Goal: Task Accomplishment & Management: Manage account settings

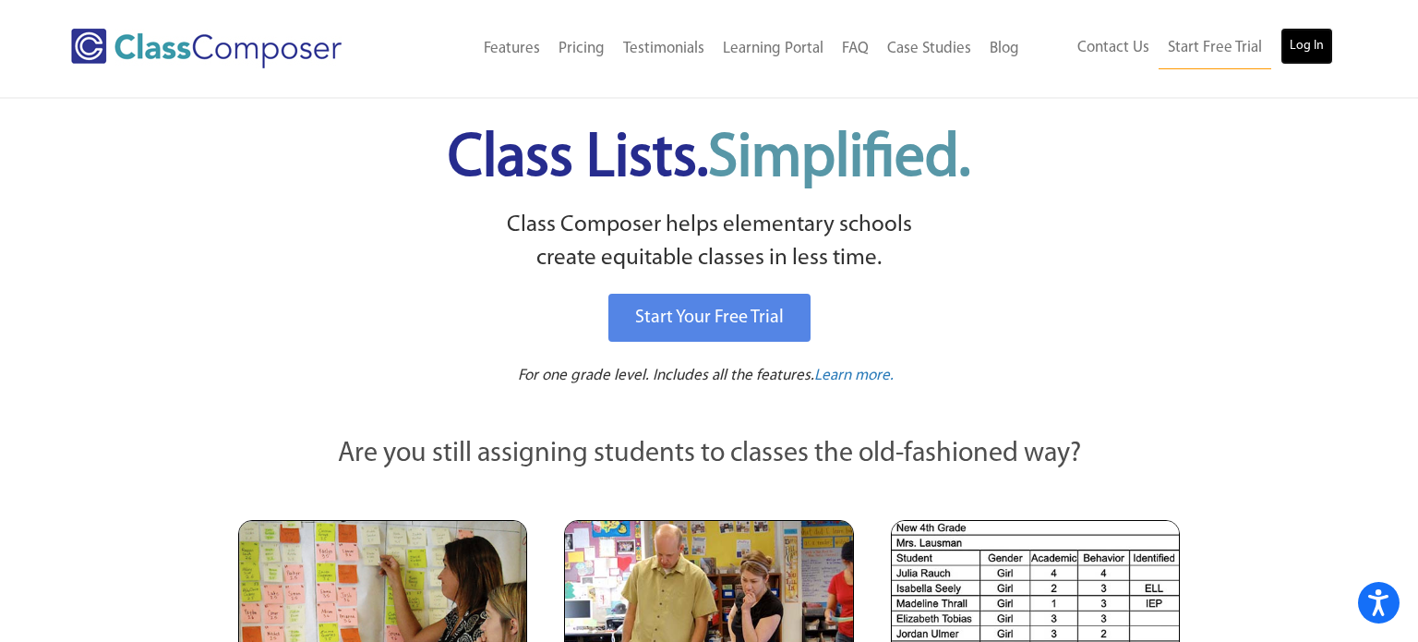
click at [1290, 63] on link "Log In" at bounding box center [1306, 46] width 53 height 37
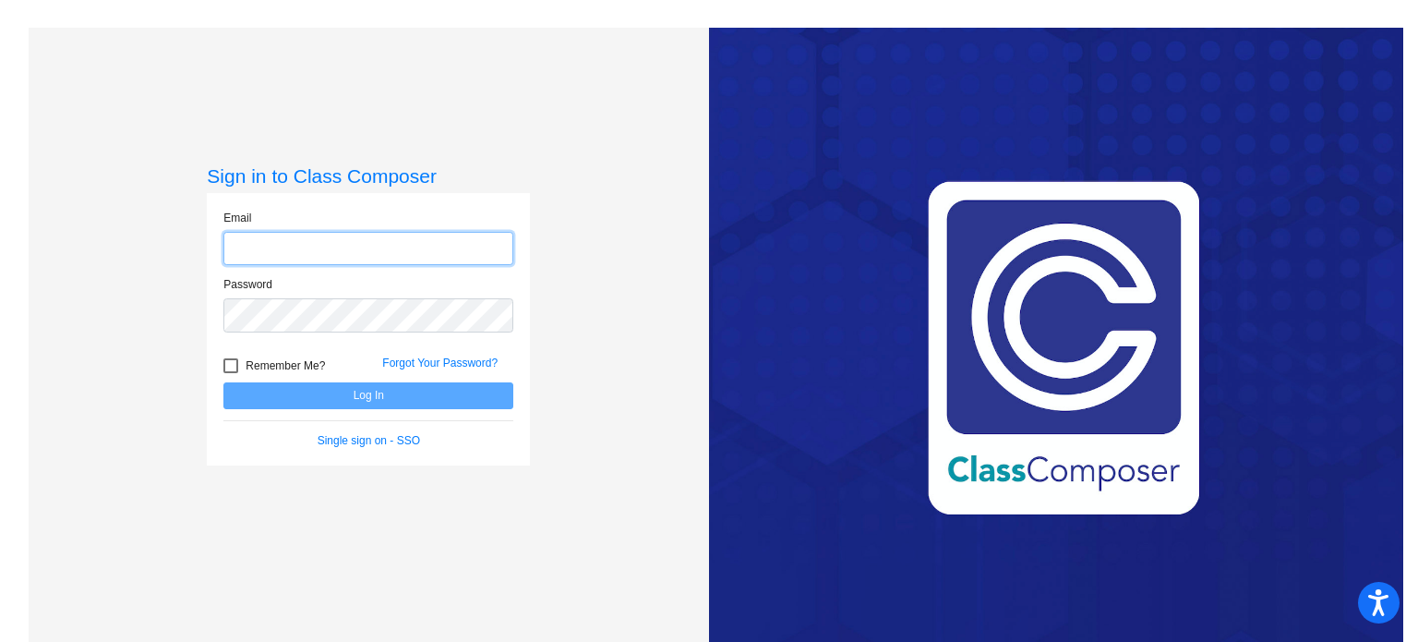
type input "mshriver@swsdk6.com"
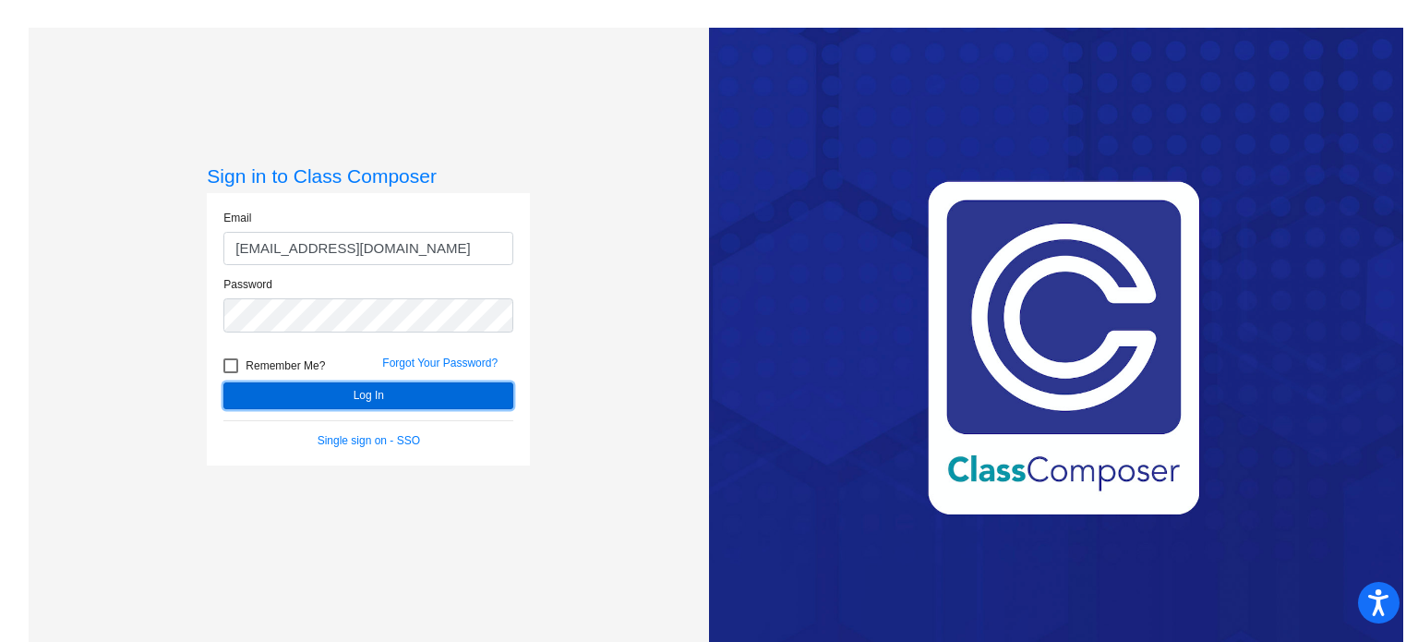
click at [409, 391] on button "Log In" at bounding box center [368, 395] width 290 height 27
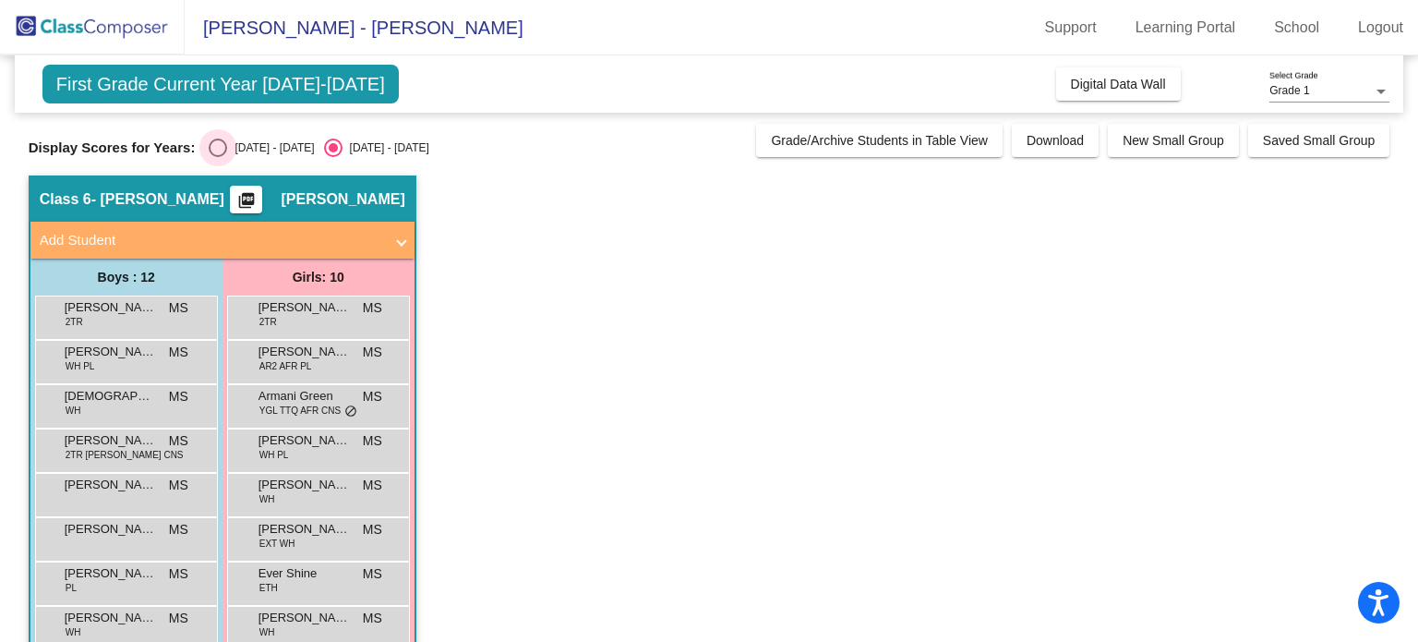
click at [213, 151] on div "Select an option" at bounding box center [218, 147] width 18 height 18
click at [217, 157] on input "2024 - 2025" at bounding box center [217, 157] width 1 height 1
radio input "true"
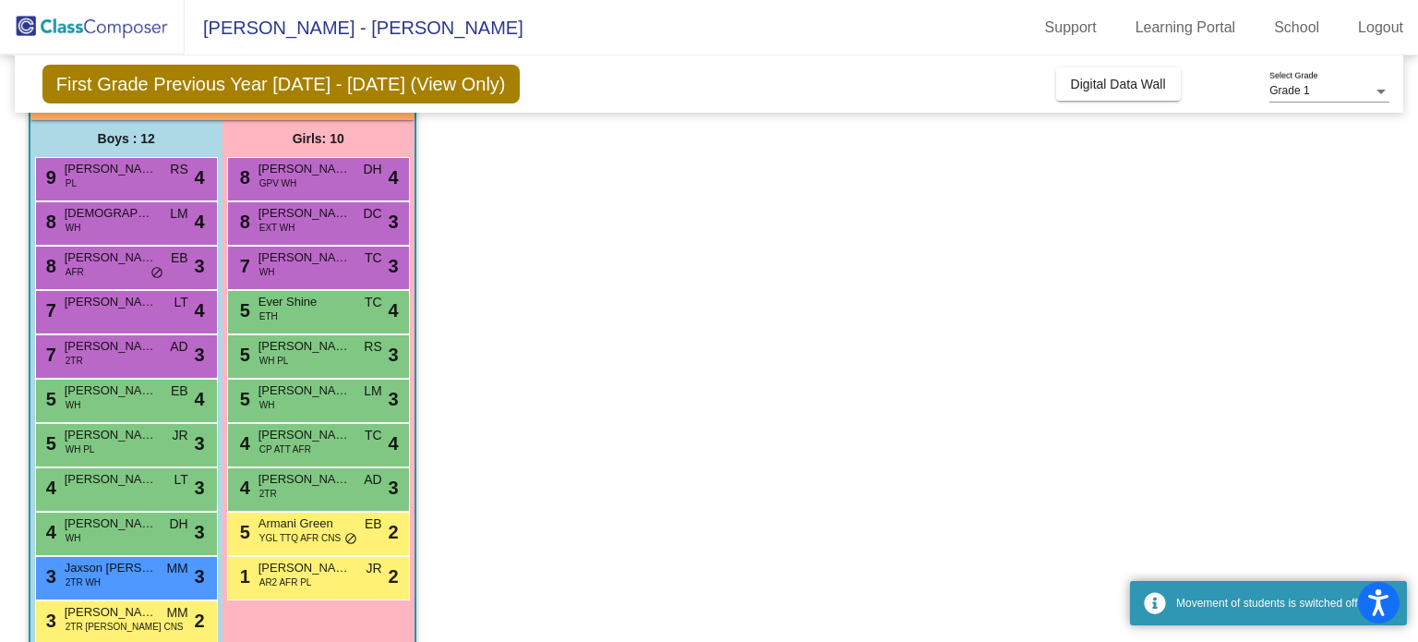
scroll to position [140, 0]
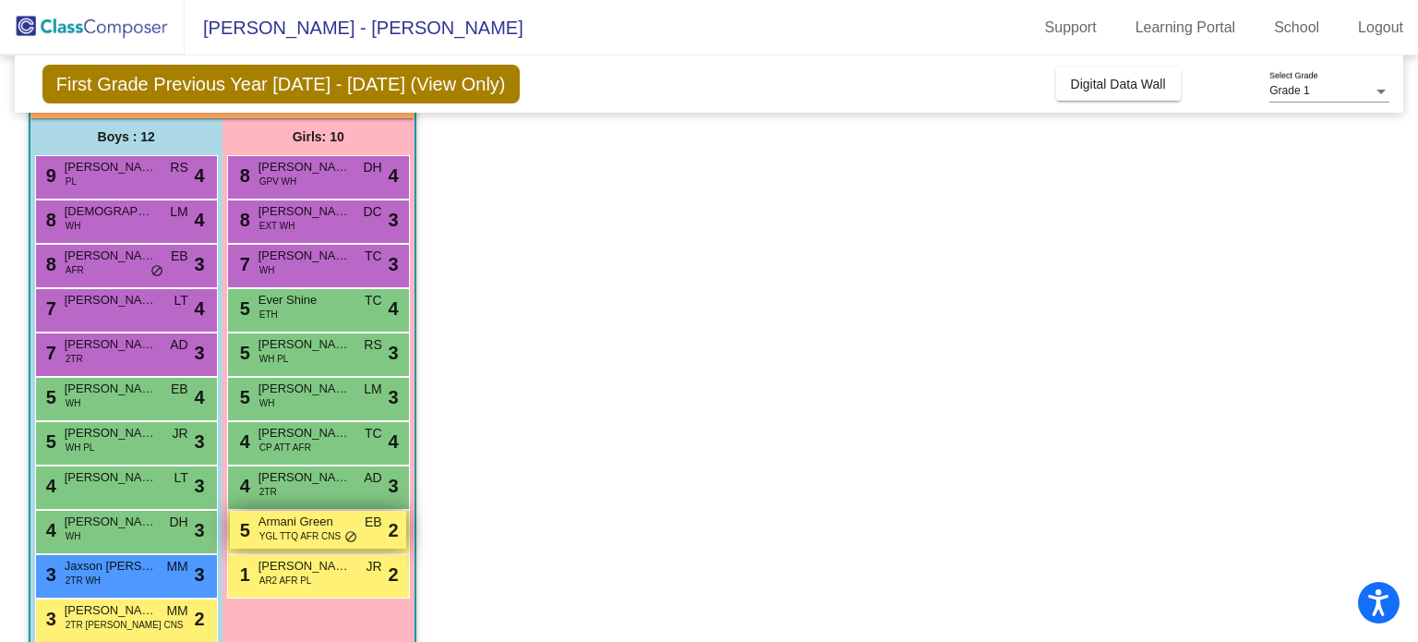
click at [341, 533] on div "5 Armani Green YGL TTQ AFR CNS EB lock do_not_disturb_alt 2" at bounding box center [318, 529] width 176 height 38
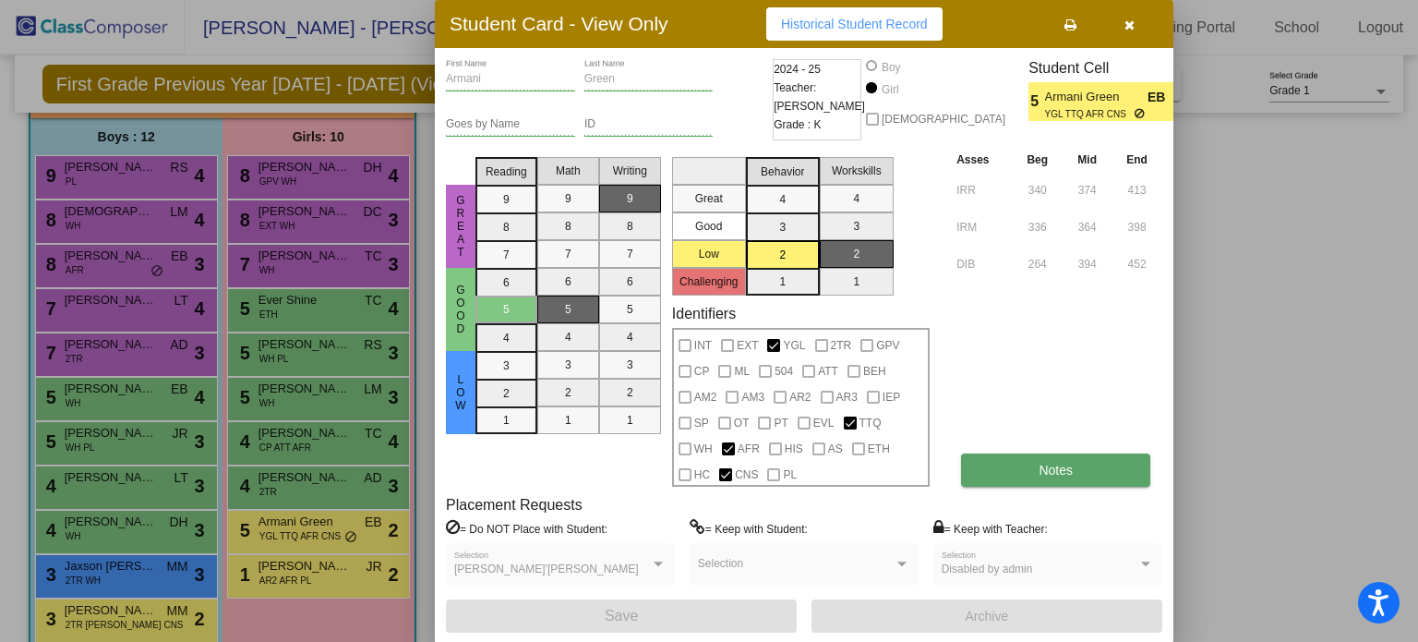
click at [1014, 467] on button "Notes" at bounding box center [1055, 469] width 189 height 33
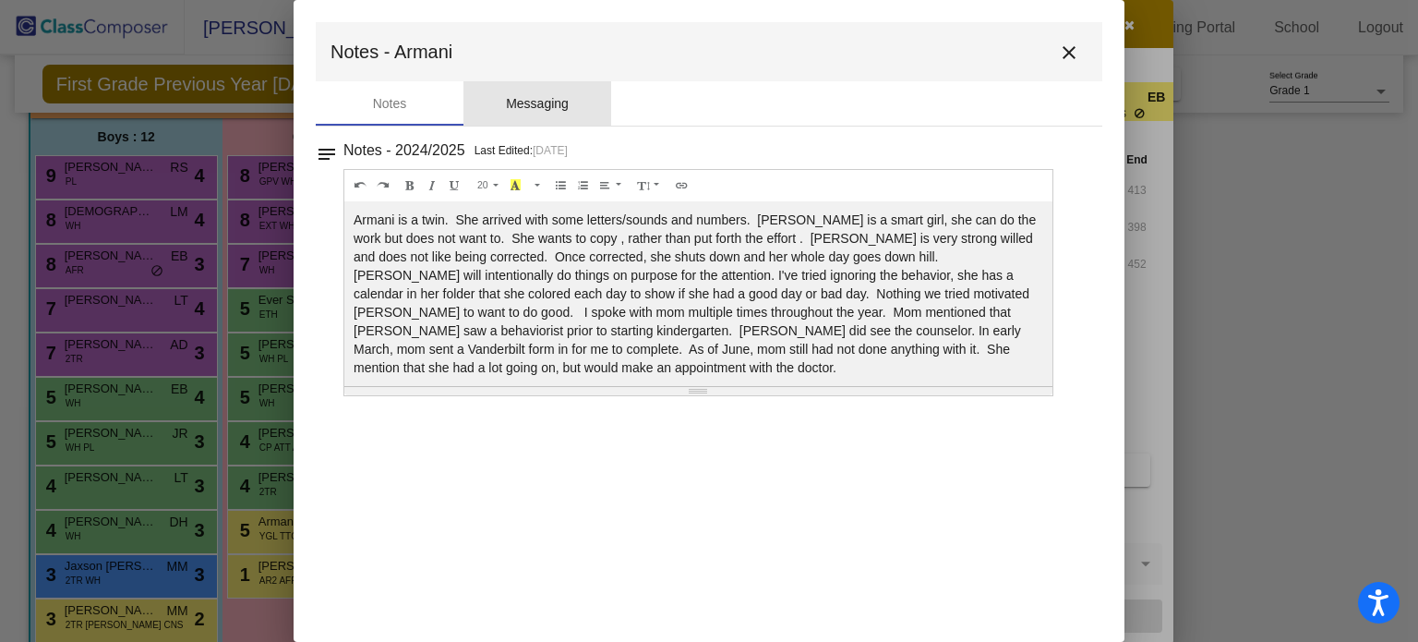
click at [526, 124] on div "Messaging" at bounding box center [537, 103] width 148 height 44
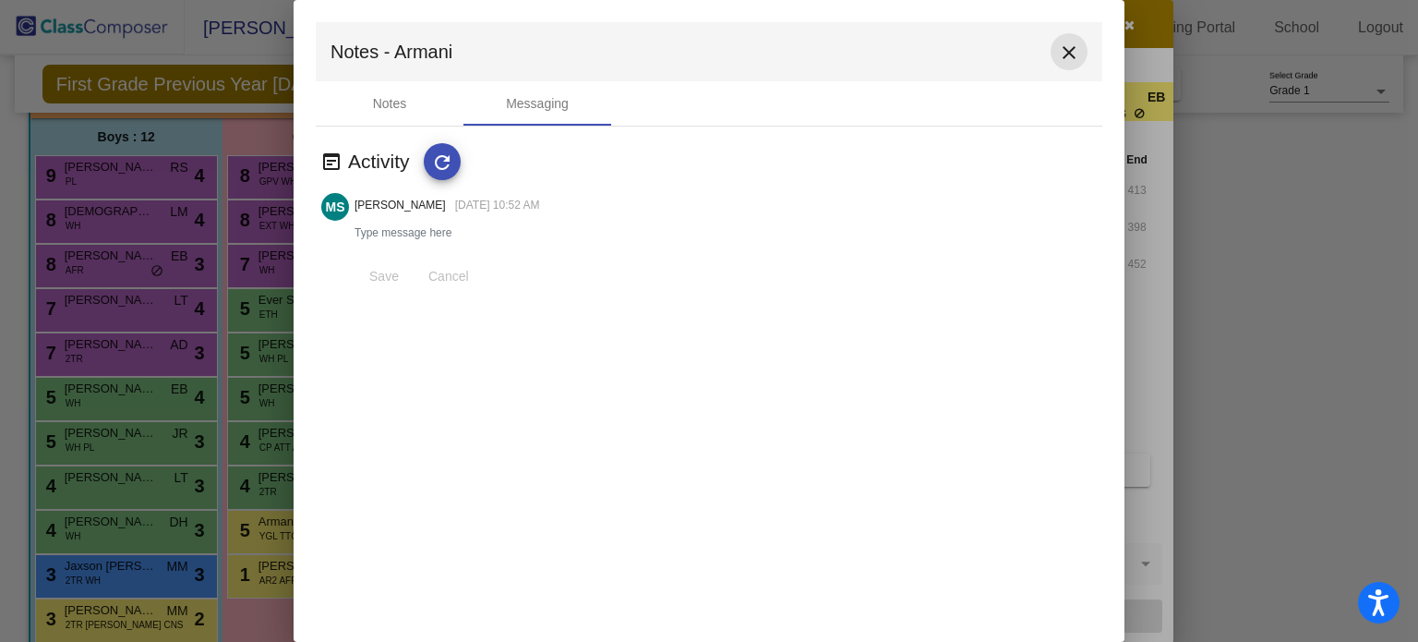
click at [1076, 57] on mat-icon "close" at bounding box center [1069, 53] width 22 height 22
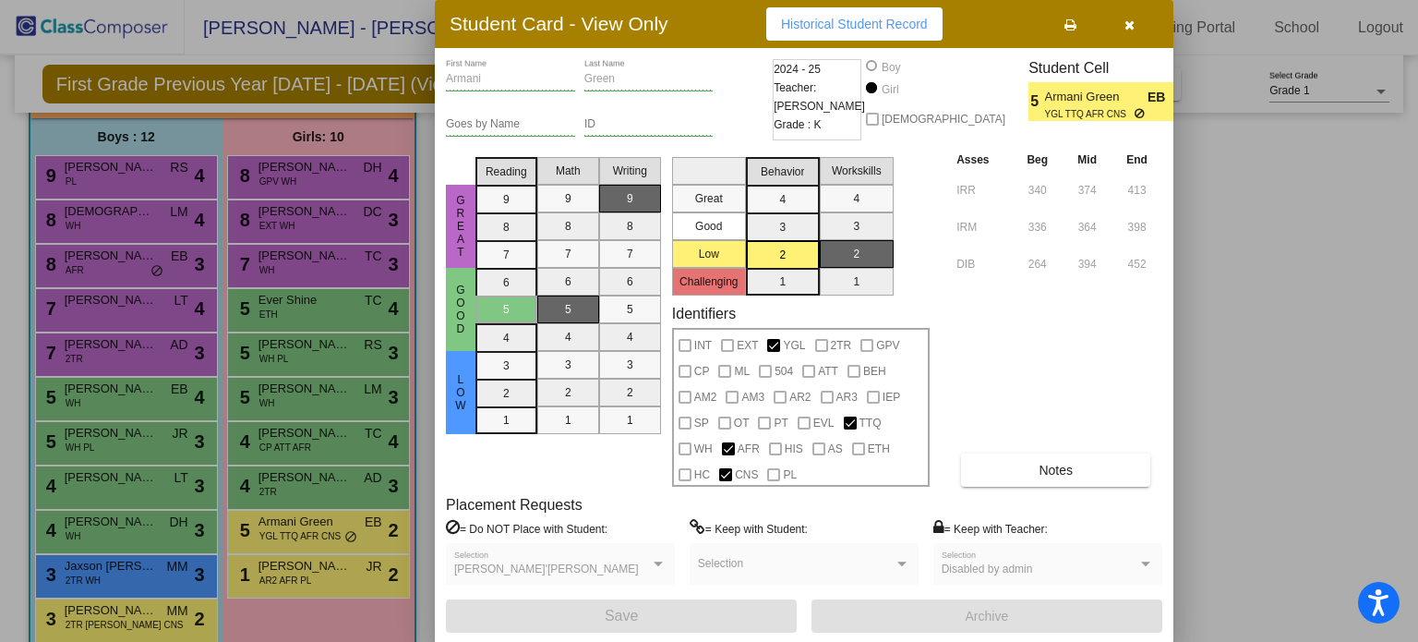
click at [1124, 22] on icon "button" at bounding box center [1129, 24] width 10 height 13
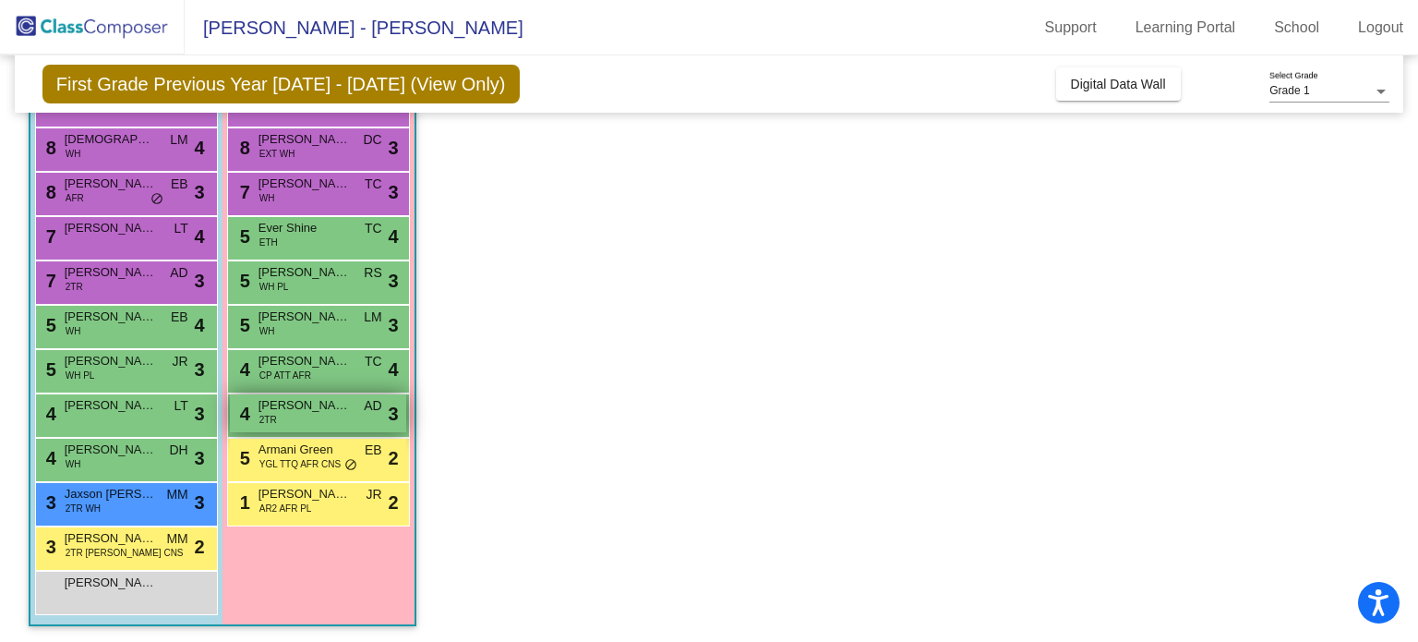
scroll to position [214, 0]
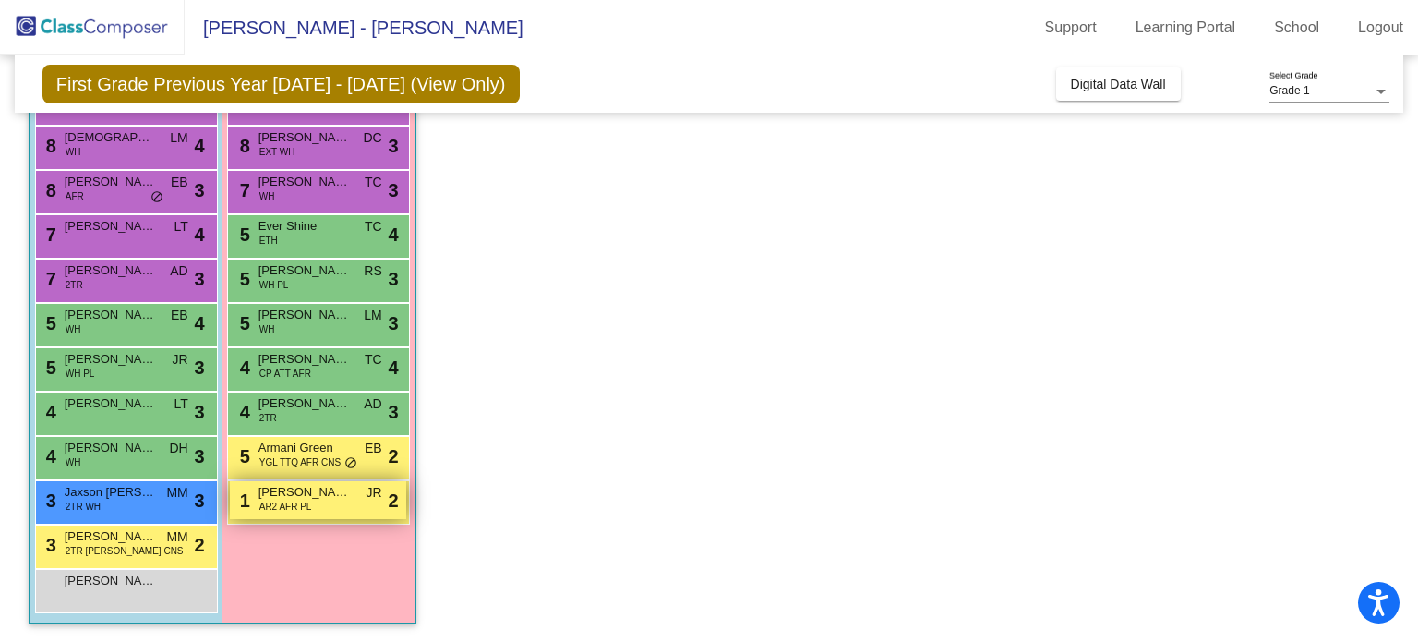
click at [344, 493] on span "Aniyah Raines" at bounding box center [304, 492] width 92 height 18
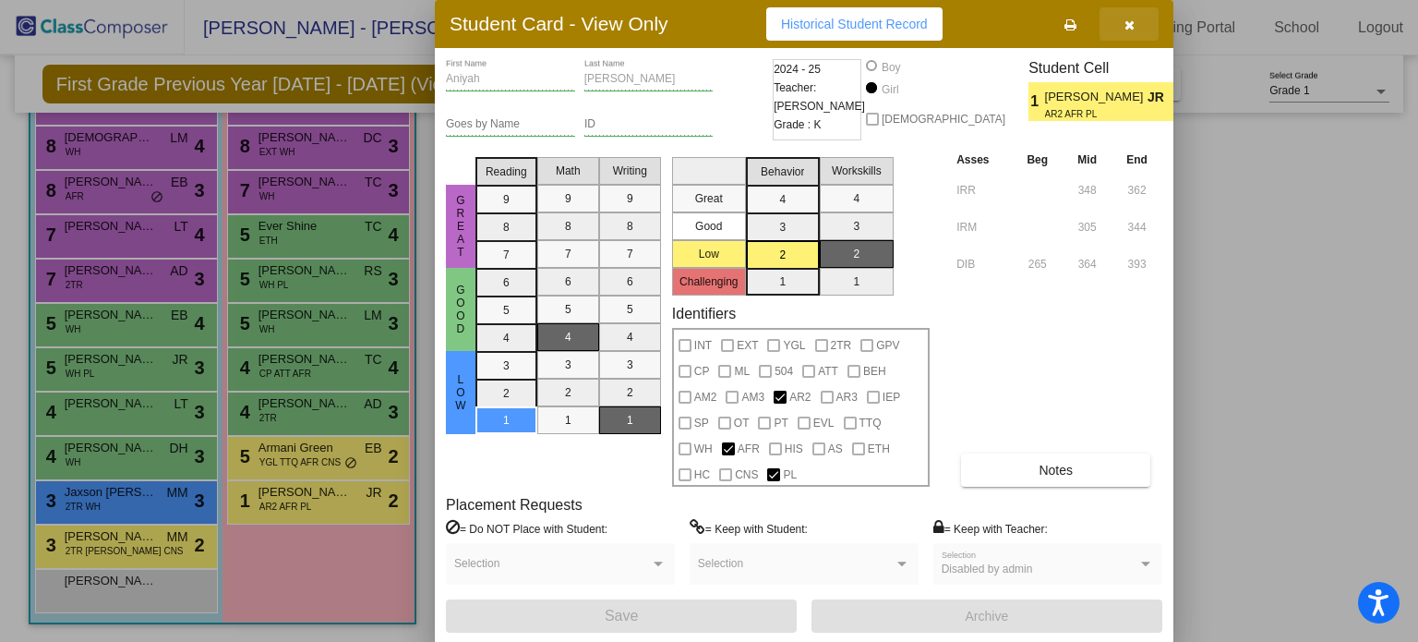
click at [1130, 29] on icon "button" at bounding box center [1129, 24] width 10 height 13
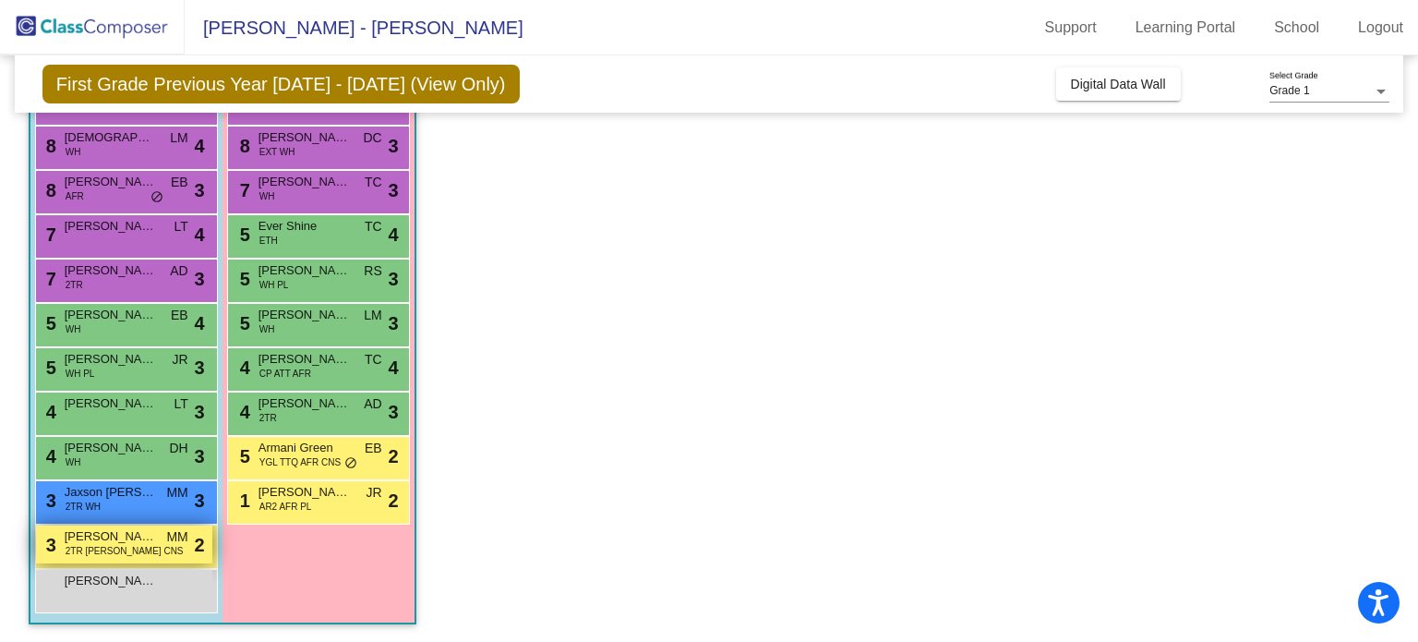
click at [186, 555] on div "3 Declan Conley 2TR BEH WH CNS MM lock do_not_disturb_alt 2" at bounding box center [124, 544] width 176 height 38
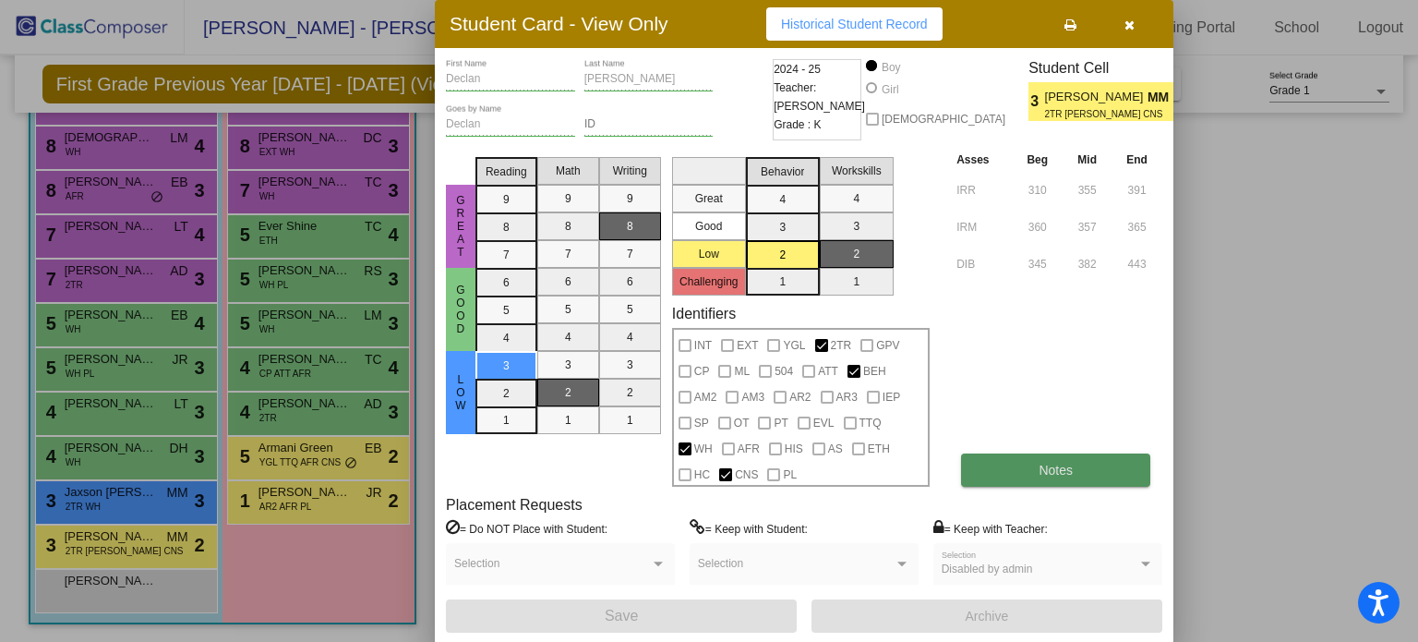
click at [1069, 471] on span "Notes" at bounding box center [1055, 469] width 34 height 15
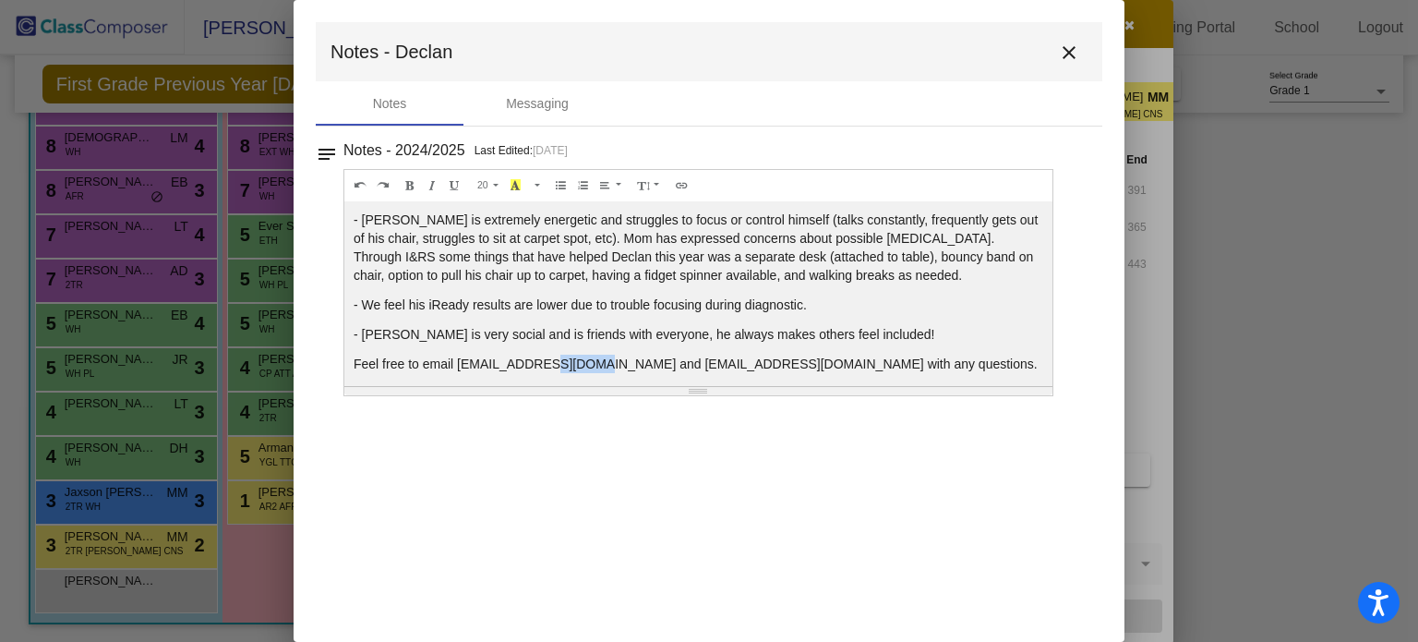
scroll to position [7, 0]
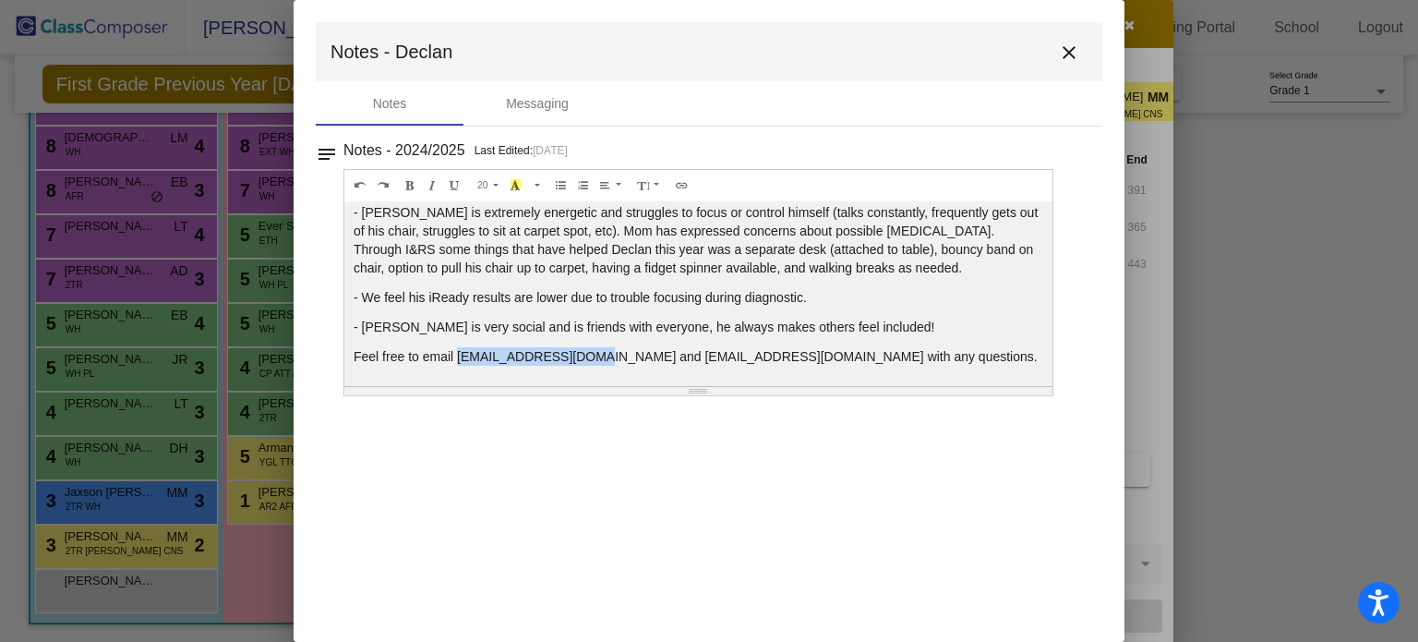
drag, startPoint x: 599, startPoint y: 357, endPoint x: 455, endPoint y: 369, distance: 144.5
click at [455, 369] on div "- Declan is extremely energetic and struggles to focus or control himself (talk…" at bounding box center [698, 293] width 708 height 185
copy p "mmarucci@swsdk6.com"
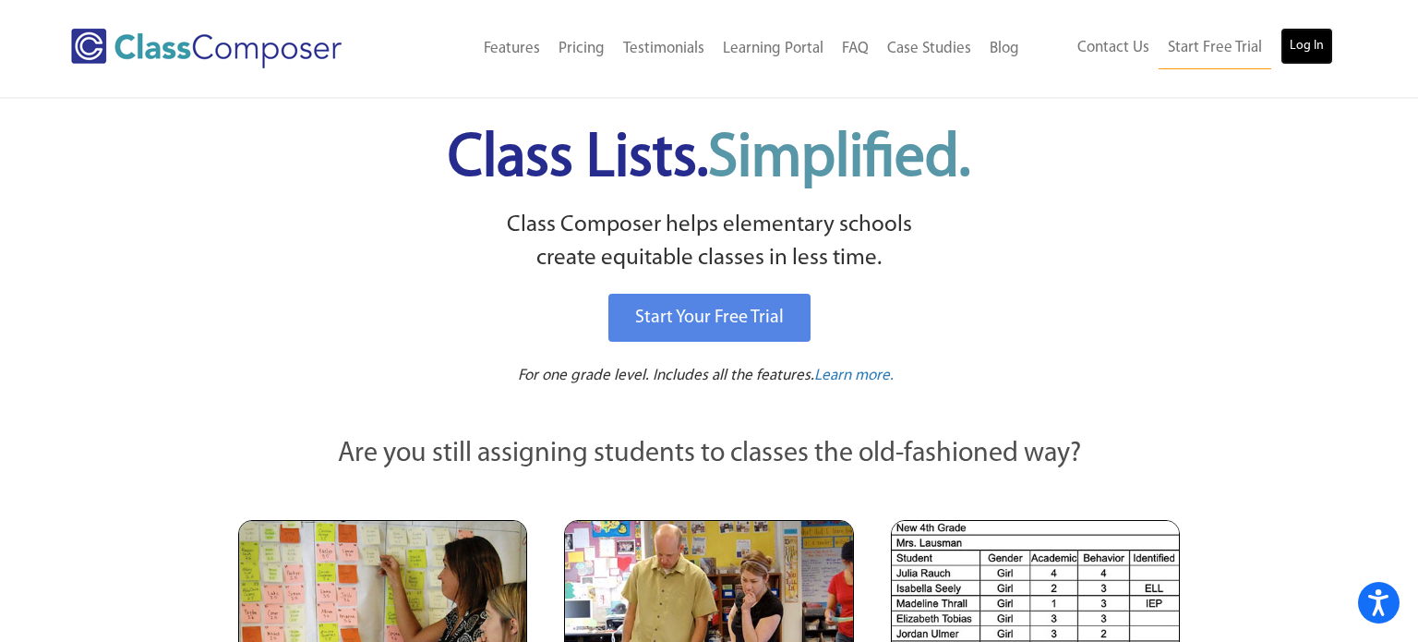
click at [1329, 35] on link "Log In" at bounding box center [1306, 46] width 53 height 37
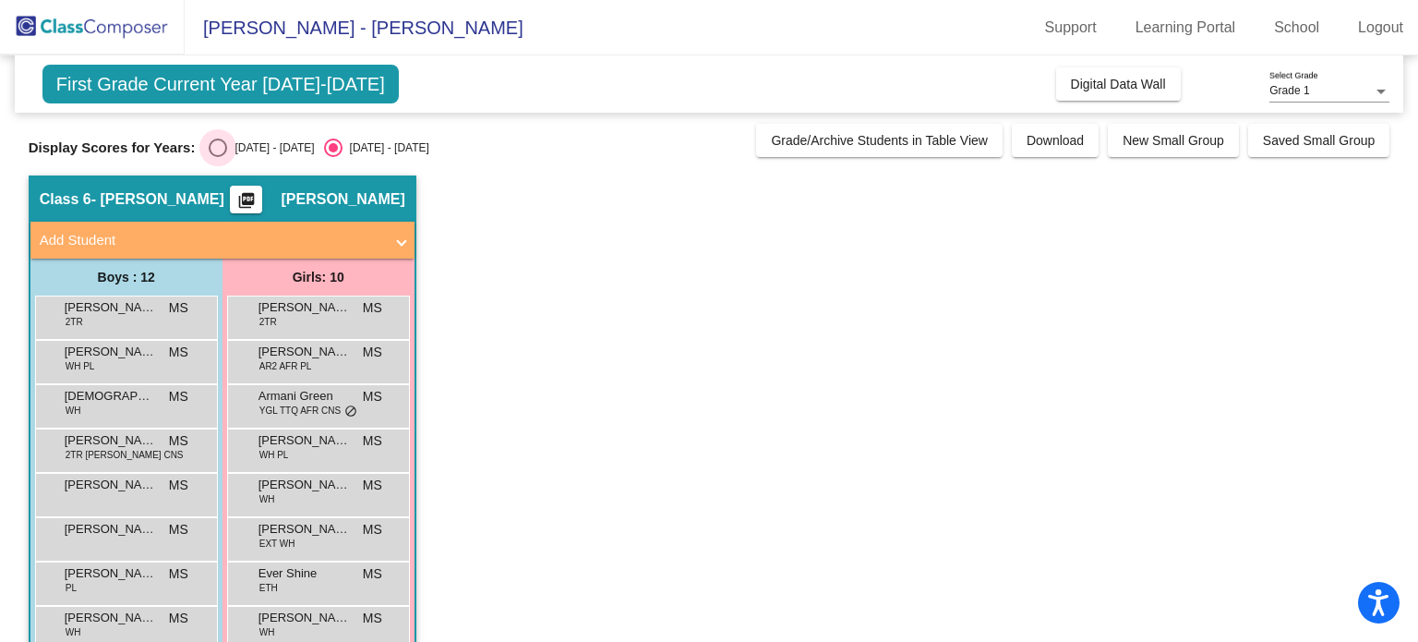
click at [227, 140] on div "2024 - 2025" at bounding box center [270, 147] width 87 height 17
click at [217, 157] on input "2024 - 2025" at bounding box center [217, 157] width 1 height 1
radio input "true"
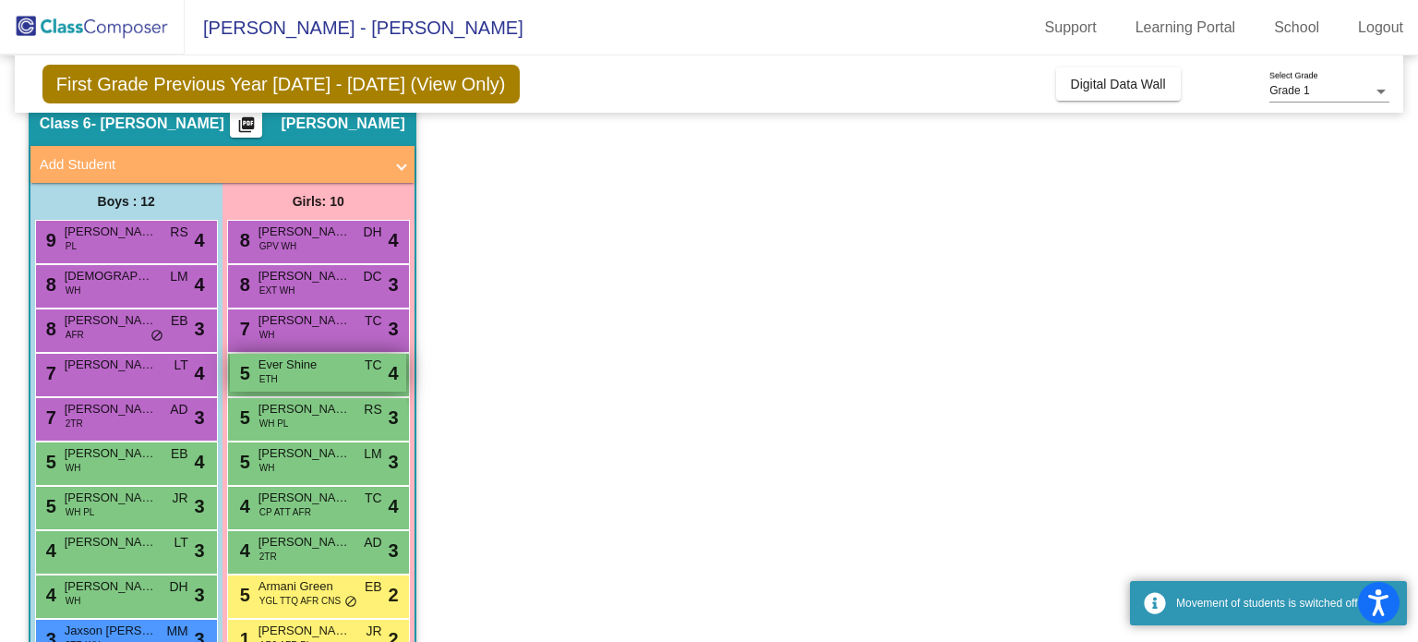
scroll to position [142, 0]
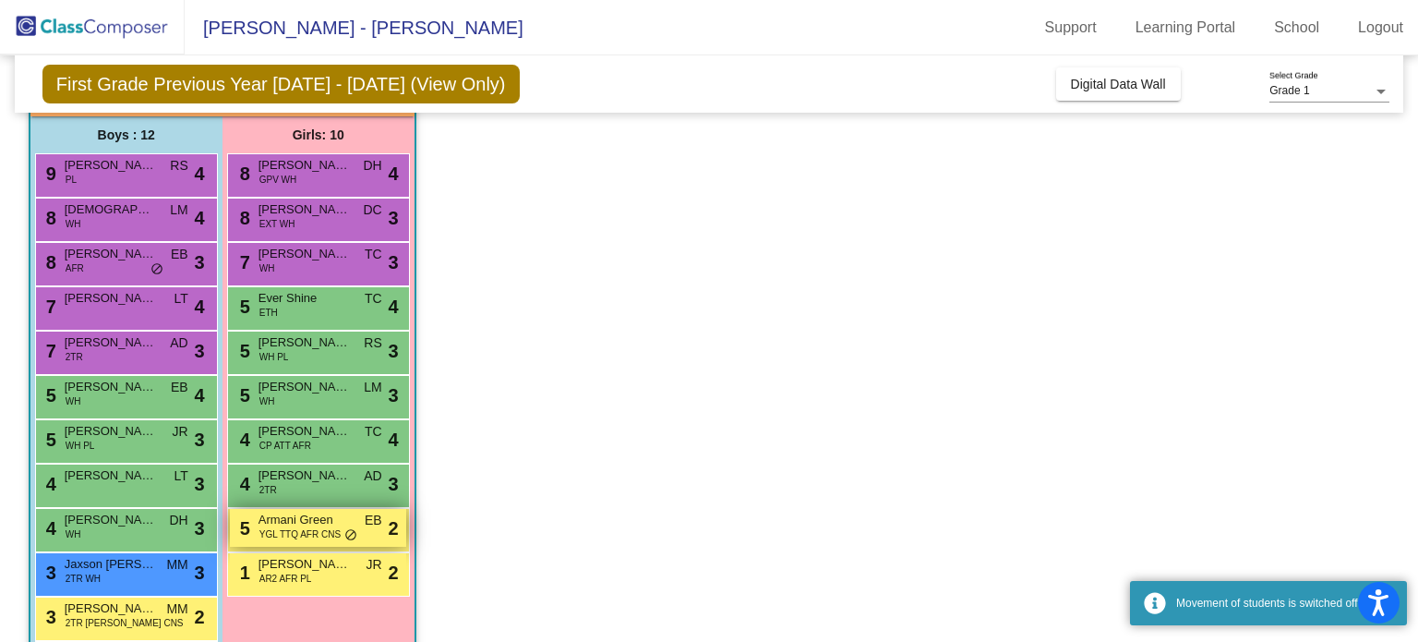
click at [301, 531] on span "YGL TTQ AFR CNS" at bounding box center [299, 534] width 81 height 14
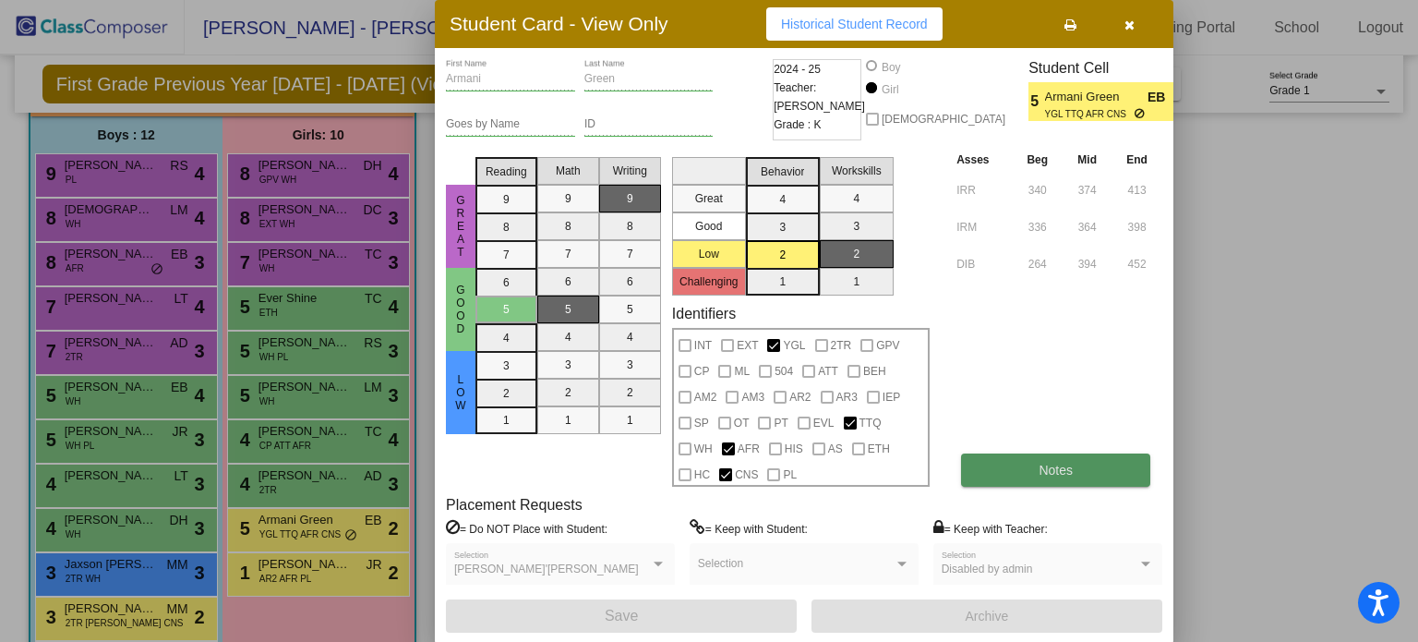
click at [1072, 468] on span "Notes" at bounding box center [1055, 469] width 34 height 15
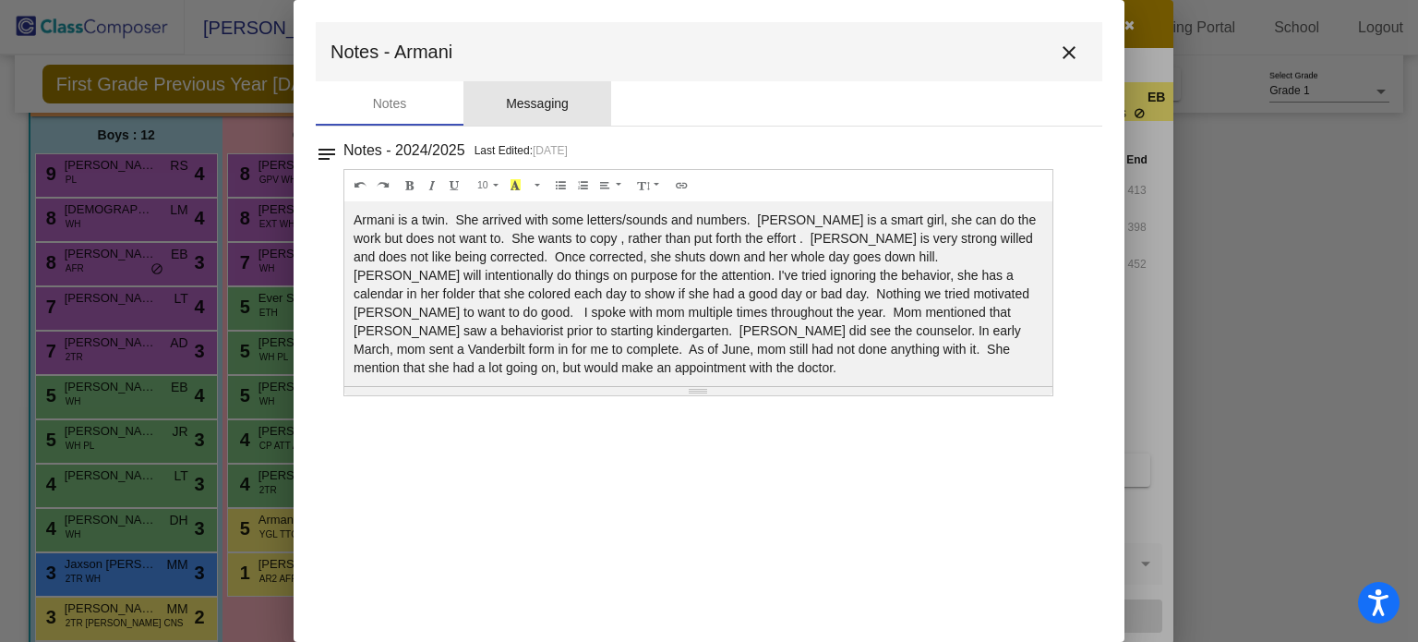
drag, startPoint x: 525, startPoint y: 97, endPoint x: 627, endPoint y: 99, distance: 101.6
click at [527, 101] on div "Messaging" at bounding box center [537, 103] width 63 height 19
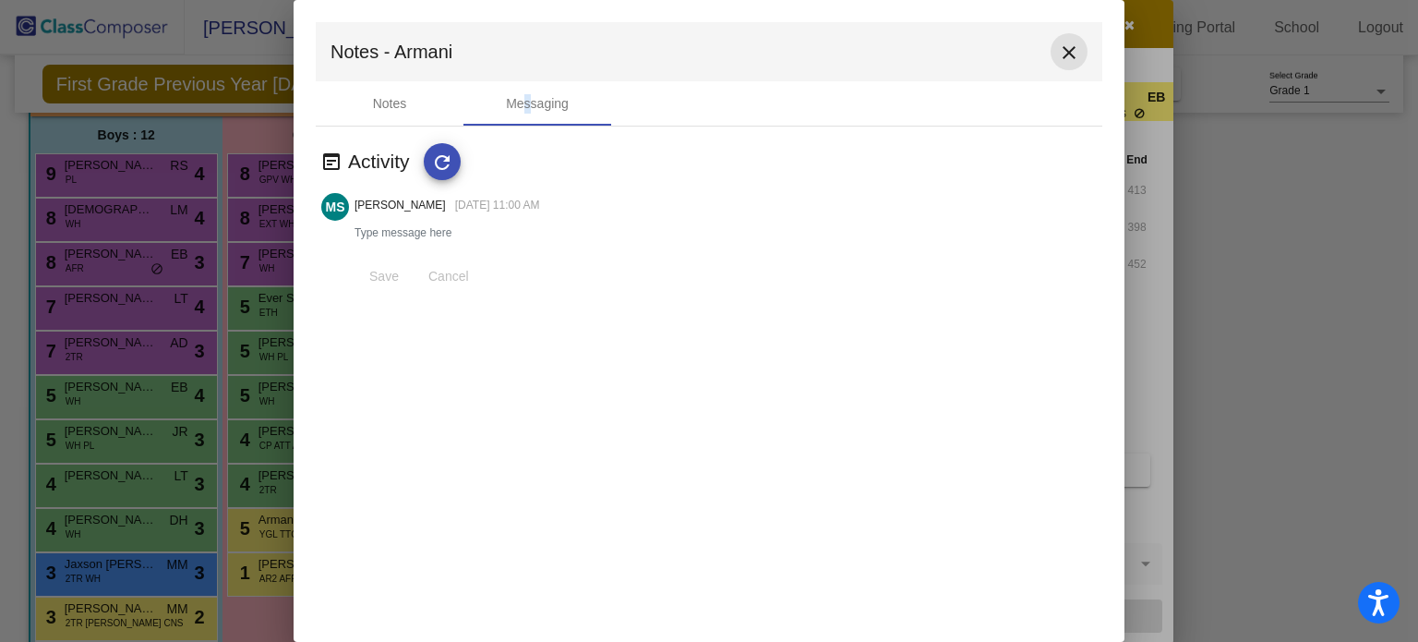
click at [1072, 58] on mat-icon "close" at bounding box center [1069, 53] width 22 height 22
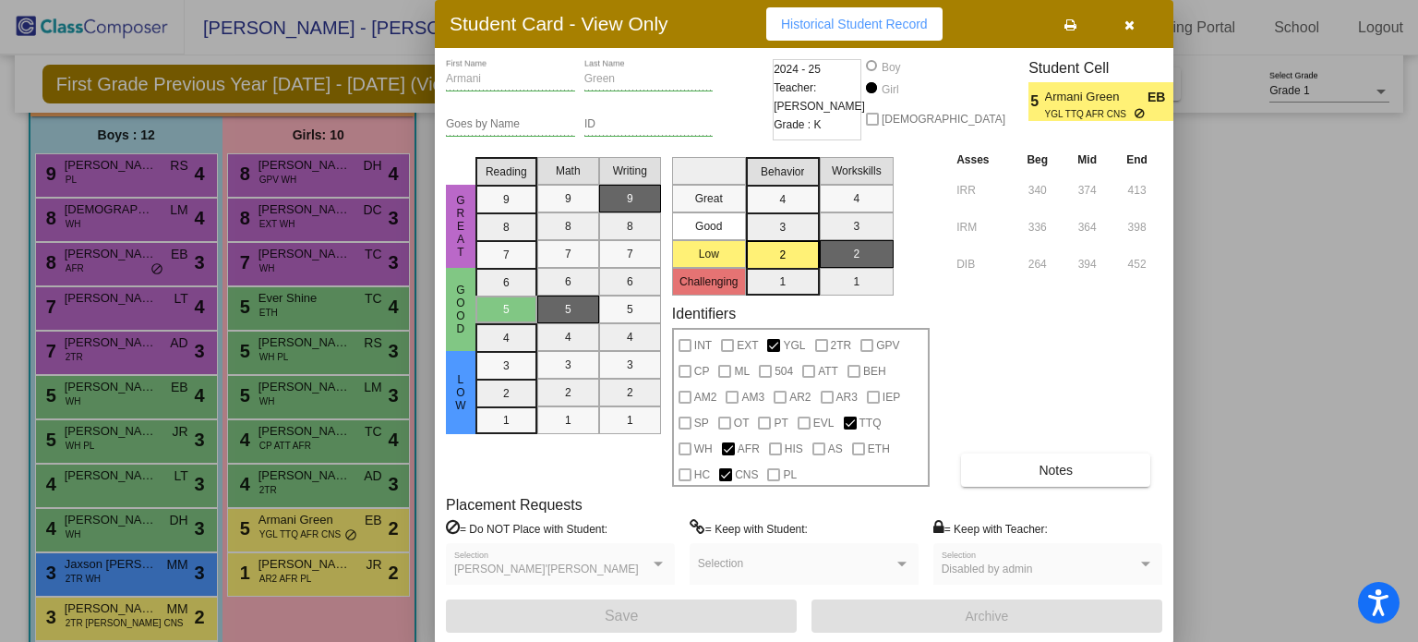
click at [1118, 20] on button "button" at bounding box center [1128, 23] width 59 height 33
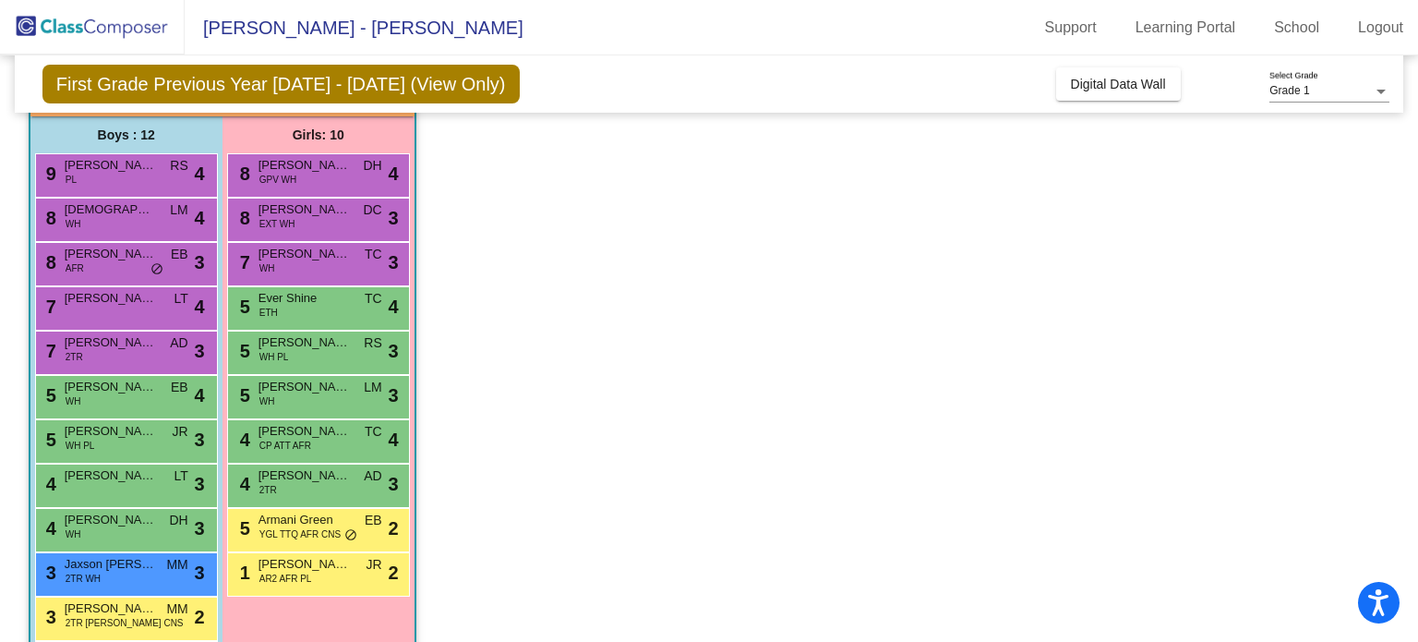
click at [1289, 101] on div "Grade 1 Select Grade" at bounding box center [1329, 93] width 120 height 45
click at [1293, 91] on span "Grade 1" at bounding box center [1289, 90] width 40 height 13
click at [1303, 98] on span "Grade 1" at bounding box center [1329, 91] width 120 height 33
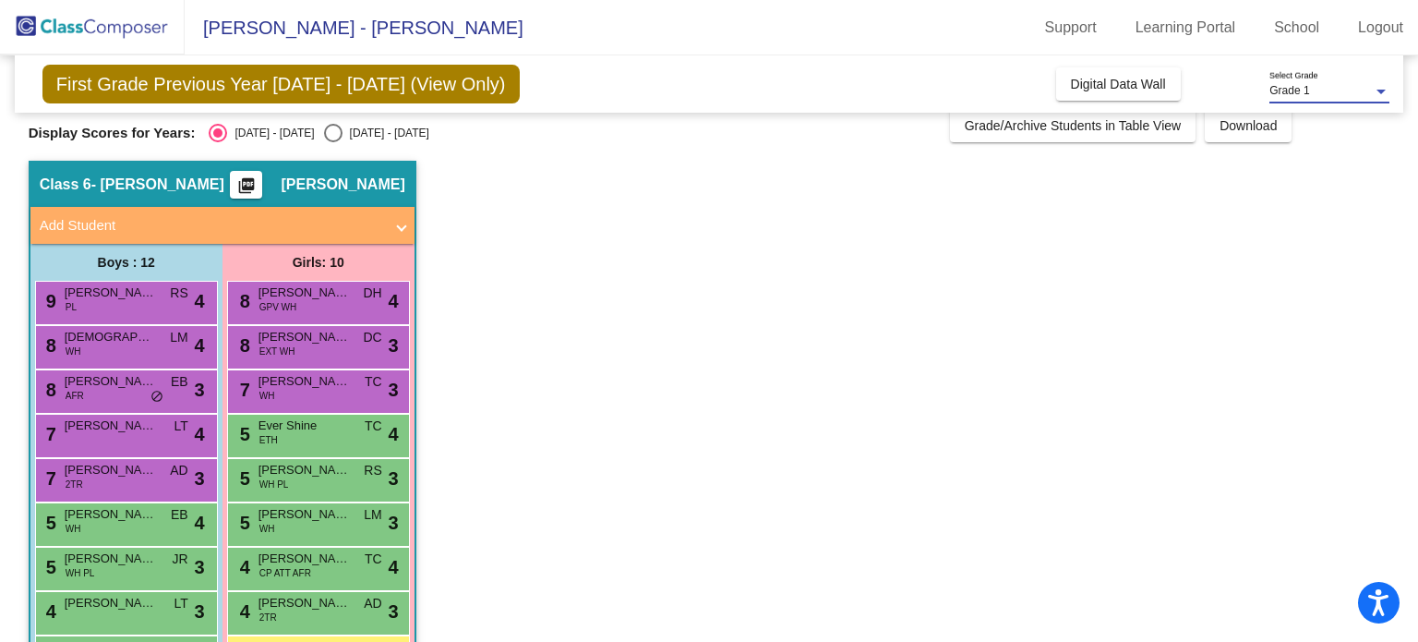
scroll to position [0, 0]
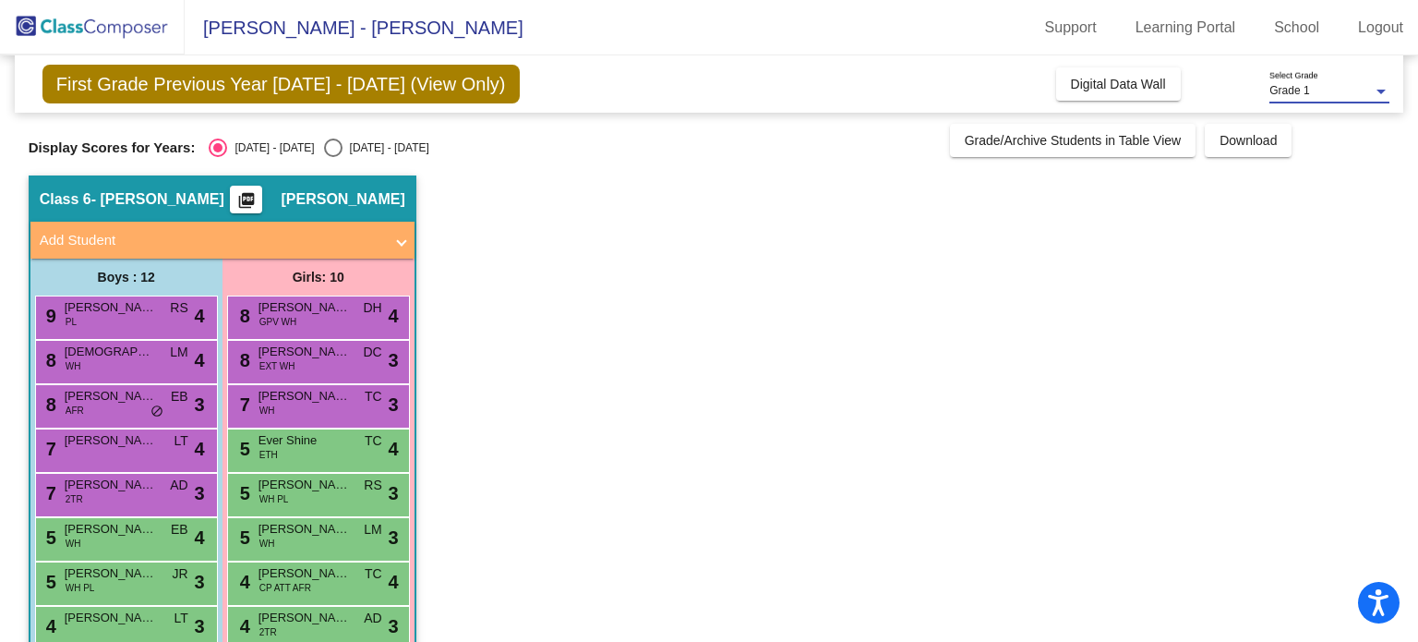
click at [360, 87] on span "First Grade Previous Year 2024 - 2025 (View Only)" at bounding box center [280, 84] width 477 height 39
click at [1271, 32] on link "School" at bounding box center [1296, 28] width 75 height 30
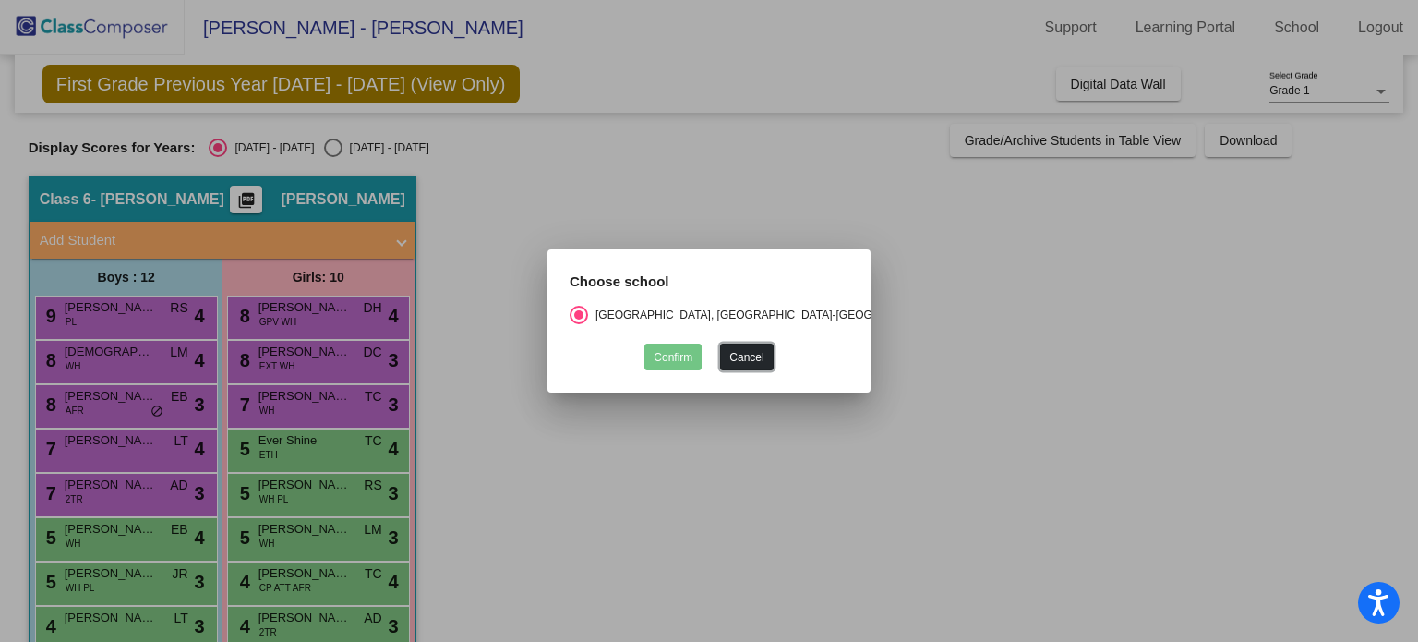
drag, startPoint x: 734, startPoint y: 350, endPoint x: 847, endPoint y: 215, distance: 176.2
click at [741, 344] on button "Cancel" at bounding box center [746, 356] width 53 height 27
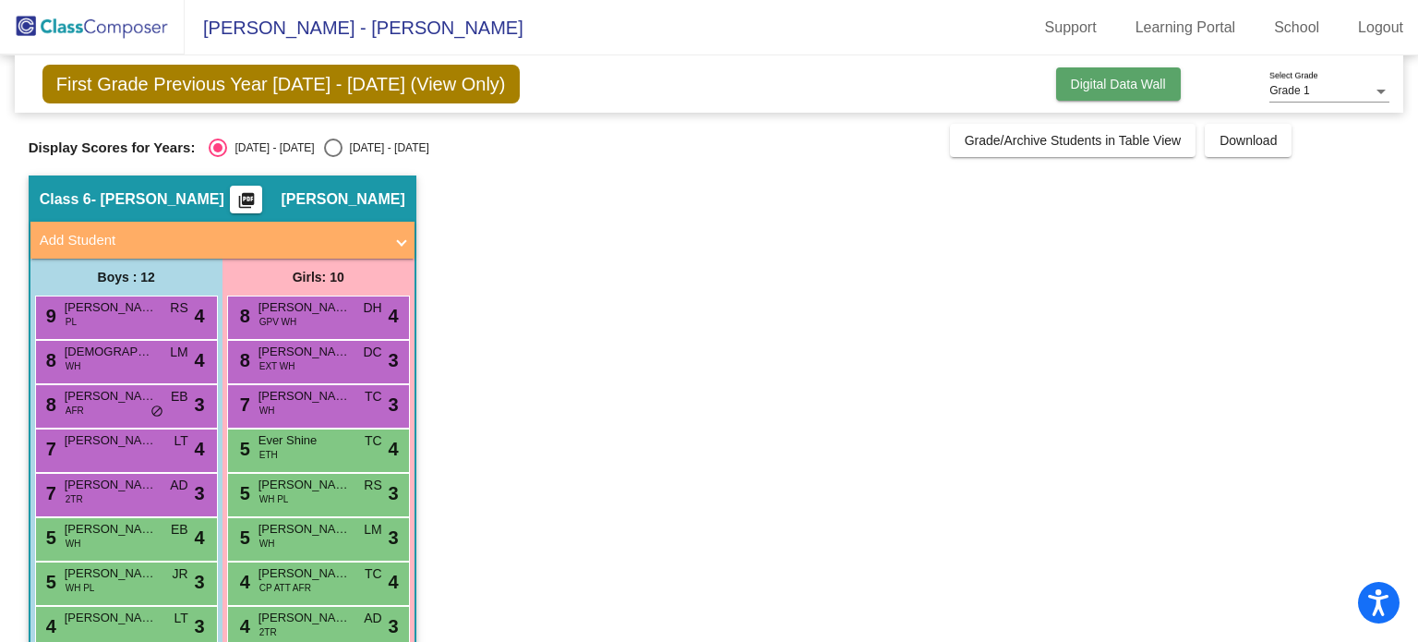
click at [1108, 72] on button "Digital Data Wall" at bounding box center [1118, 83] width 125 height 33
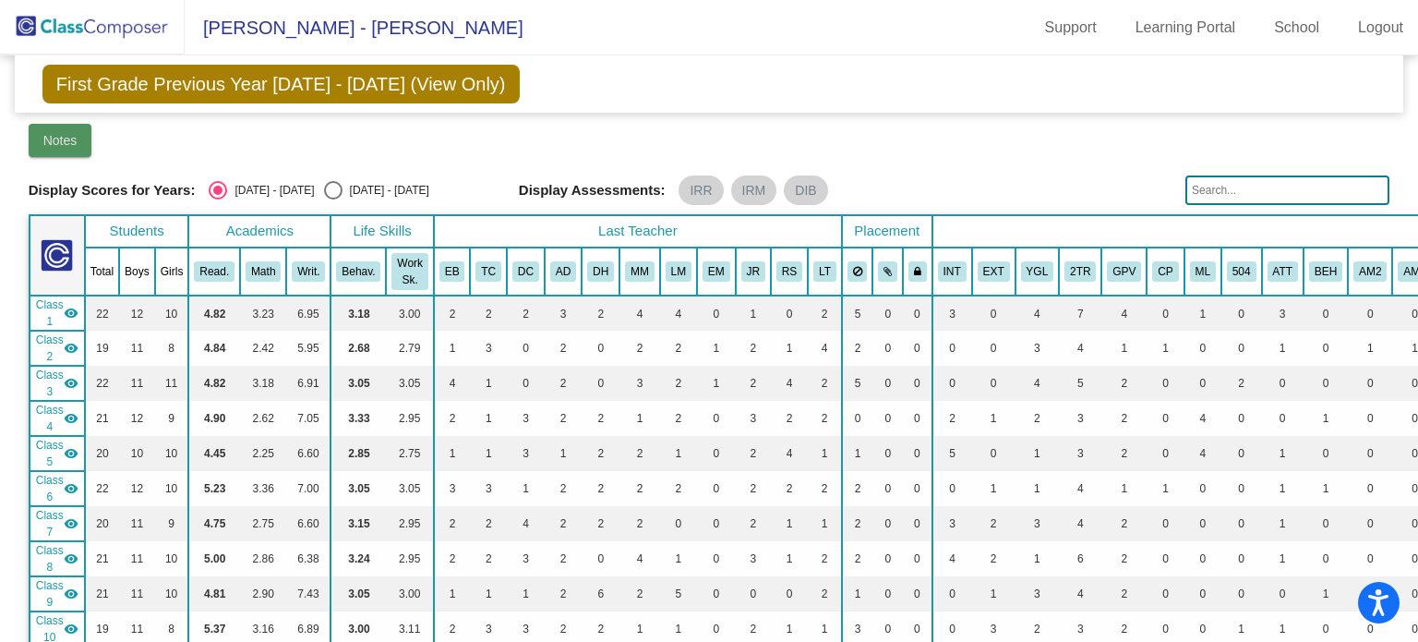
click at [61, 129] on button "Notes" at bounding box center [61, 140] width 64 height 33
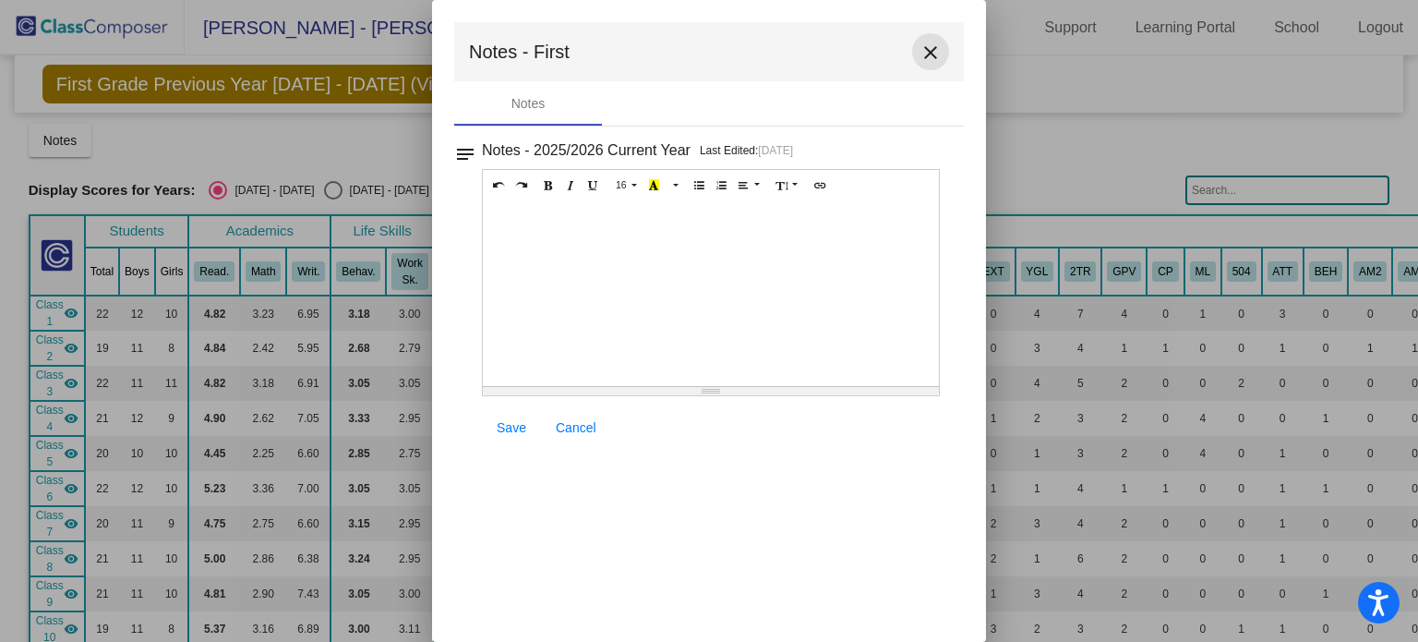
click at [931, 57] on mat-icon "close" at bounding box center [930, 53] width 22 height 22
